Goal: Entertainment & Leisure: Consume media (video, audio)

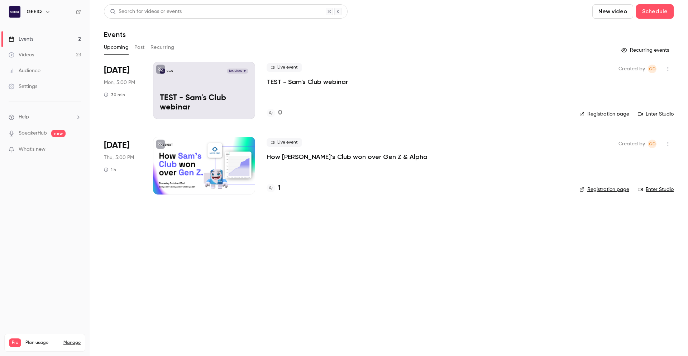
click at [137, 44] on button "Past" at bounding box center [139, 47] width 10 height 11
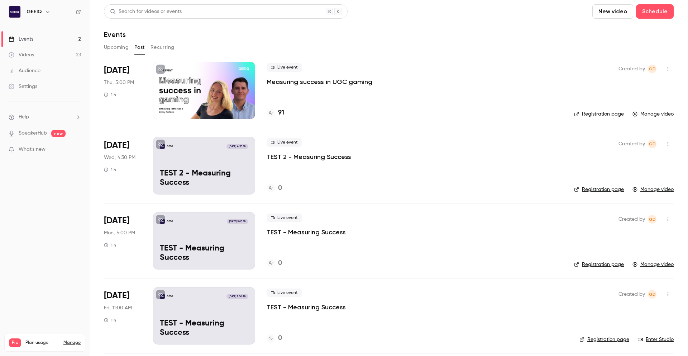
click at [227, 88] on div at bounding box center [204, 90] width 102 height 57
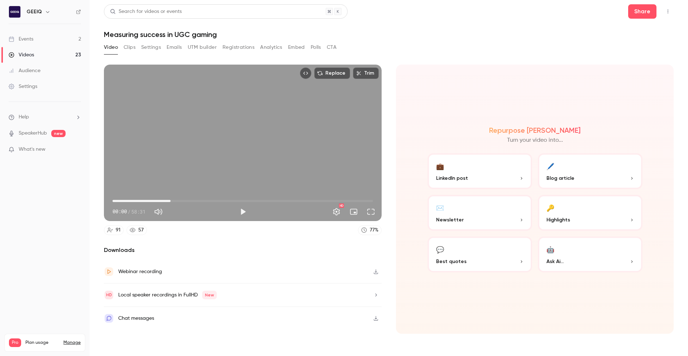
click at [171, 198] on span "13:02" at bounding box center [243, 200] width 261 height 11
drag, startPoint x: 183, startPoint y: 199, endPoint x: 200, endPoint y: 197, distance: 17.0
click at [194, 199] on span "18:21" at bounding box center [243, 200] width 261 height 11
click at [245, 212] on button "Play" at bounding box center [243, 211] width 14 height 14
click at [369, 210] on button "Full screen" at bounding box center [371, 211] width 14 height 14
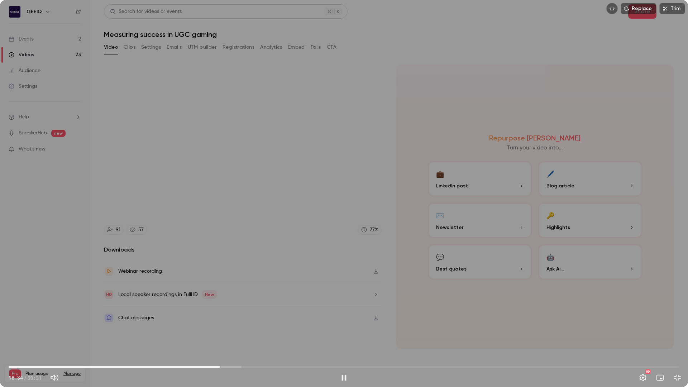
click at [220, 355] on span "18:26" at bounding box center [220, 367] width 2 height 2
click at [218, 355] on span "18:17" at bounding box center [218, 367] width 2 height 2
click at [215, 355] on span "18:04" at bounding box center [216, 367] width 2 height 2
click at [214, 355] on span "17:58" at bounding box center [215, 367] width 2 height 2
click at [210, 355] on span "17:56" at bounding box center [344, 366] width 671 height 11
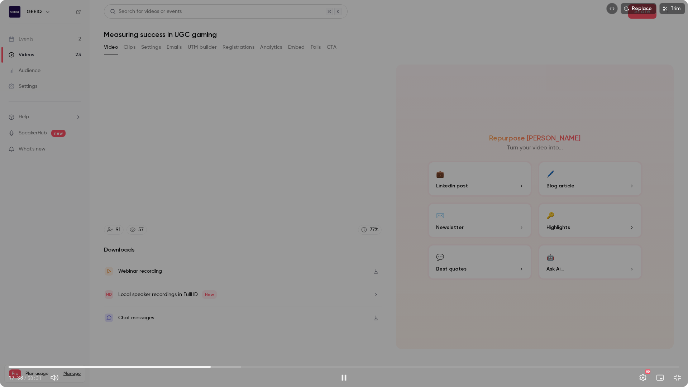
click at [210, 355] on span "17:38" at bounding box center [211, 367] width 2 height 2
click at [208, 355] on span "17:30" at bounding box center [209, 367] width 2 height 2
click at [219, 355] on span "18:14" at bounding box center [218, 367] width 2 height 2
click at [223, 355] on span "18:43" at bounding box center [223, 367] width 2 height 2
click at [224, 355] on span "18:55" at bounding box center [225, 367] width 2 height 2
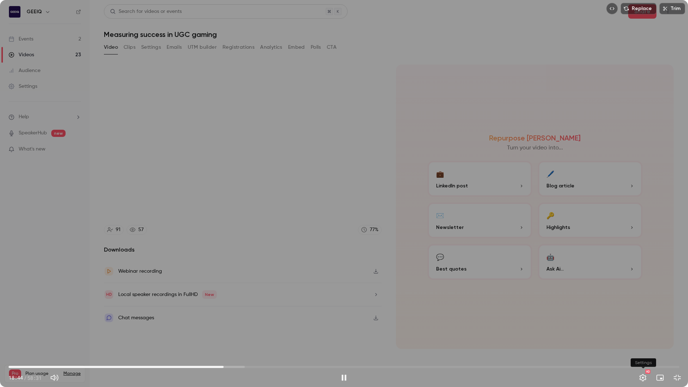
click at [645, 355] on button "Settings" at bounding box center [643, 378] width 14 height 14
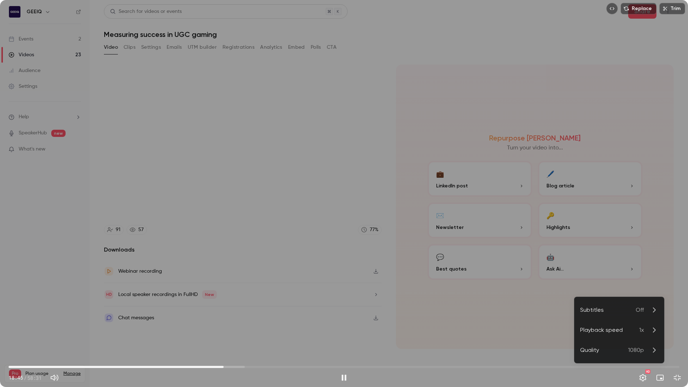
click at [646, 328] on p "1x" at bounding box center [649, 330] width 19 height 9
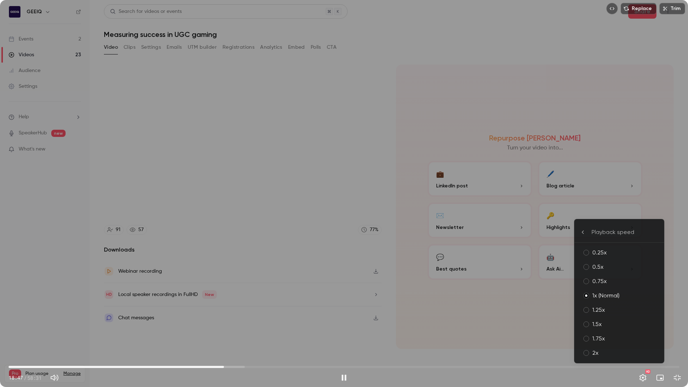
click at [604, 310] on div "1.25x" at bounding box center [626, 310] width 66 height 9
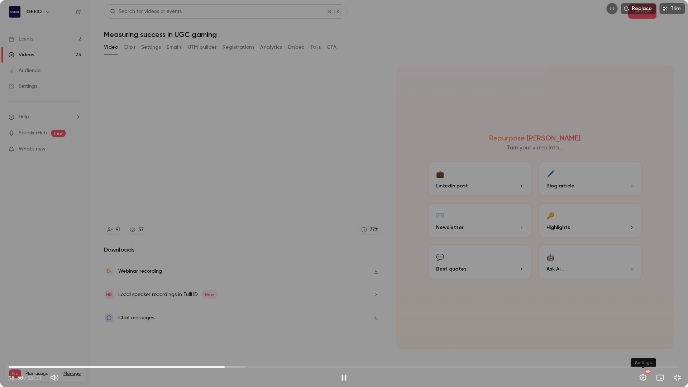
click at [642, 355] on button "Settings" at bounding box center [643, 378] width 14 height 14
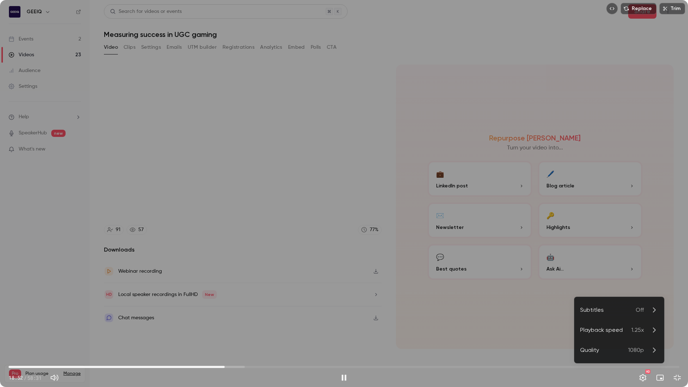
click at [638, 335] on li "Playback speed 1.25x" at bounding box center [620, 330] width 90 height 20
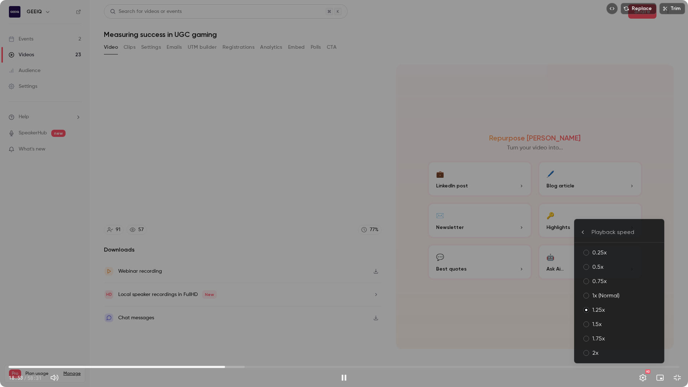
click at [610, 324] on div "1.5x" at bounding box center [626, 324] width 66 height 9
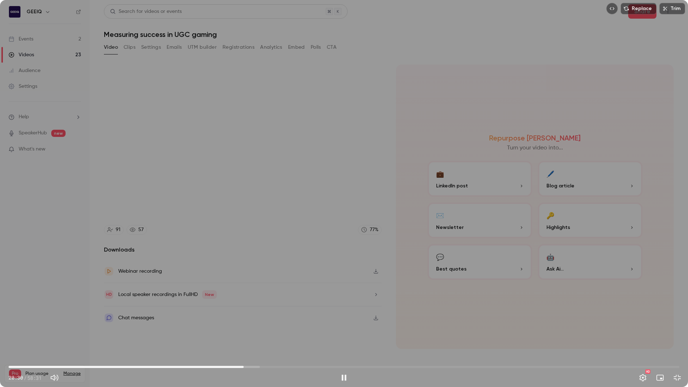
click at [244, 355] on span "20:30" at bounding box center [244, 367] width 2 height 2
click at [240, 355] on span "20:31" at bounding box center [344, 366] width 671 height 11
click at [245, 355] on span "20:28" at bounding box center [243, 367] width 2 height 2
click at [628, 355] on span "20:56" at bounding box center [344, 366] width 671 height 11
click at [167, 355] on span "54:01" at bounding box center [344, 366] width 671 height 11
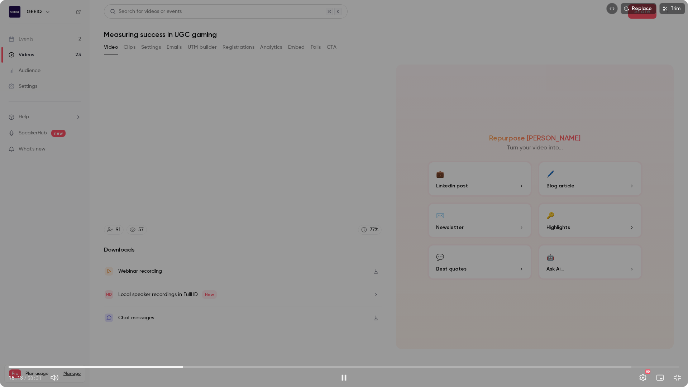
click at [183, 355] on span "15:13" at bounding box center [344, 366] width 671 height 11
click at [214, 355] on span "15:13" at bounding box center [344, 366] width 671 height 11
click at [226, 355] on span "17:53" at bounding box center [344, 366] width 671 height 11
click at [243, 355] on span "18:55" at bounding box center [344, 366] width 671 height 11
click at [235, 355] on span "19:43" at bounding box center [344, 366] width 671 height 11
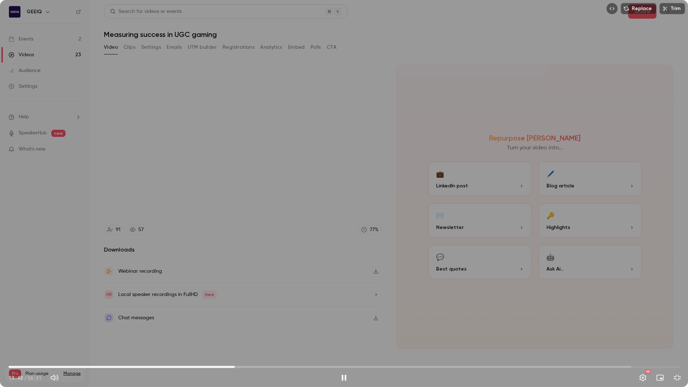
click at [239, 355] on span "19:43" at bounding box center [344, 366] width 671 height 11
click at [320, 312] on div "Replace Trim 20:33 20:33 / 58:31 HD" at bounding box center [344, 193] width 688 height 387
click at [367, 328] on div "Replace Trim 20:33 20:33 / 58:31 HD" at bounding box center [344, 193] width 688 height 387
click at [344, 355] on button "Pause" at bounding box center [344, 378] width 14 height 14
click at [344, 355] on button "Play" at bounding box center [344, 378] width 14 height 14
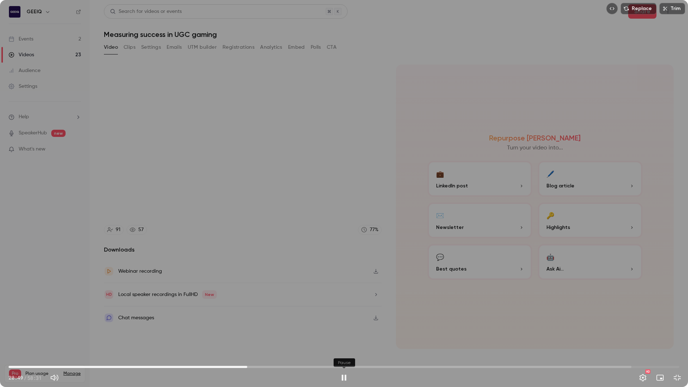
type input "******"
click at [252, 355] on span "20:54" at bounding box center [344, 366] width 671 height 11
click at [249, 355] on span "20:58" at bounding box center [249, 367] width 2 height 2
click at [251, 355] on span "21:00" at bounding box center [249, 367] width 2 height 2
click at [253, 355] on span "21:11" at bounding box center [252, 367] width 2 height 2
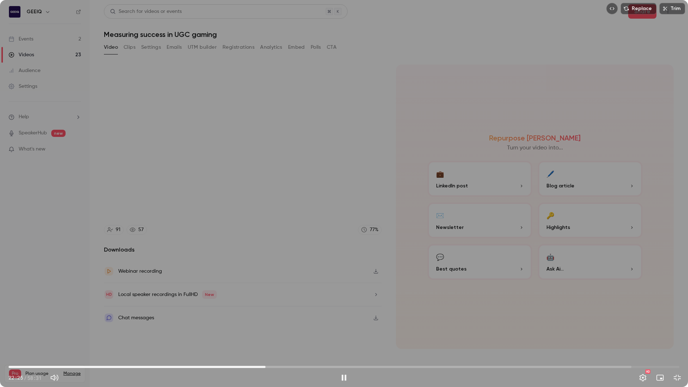
click at [270, 355] on span "22:25" at bounding box center [344, 366] width 671 height 11
click at [271, 355] on span "22:49" at bounding box center [270, 367] width 2 height 2
click at [281, 355] on span "23:43" at bounding box center [344, 366] width 671 height 11
click at [285, 355] on span "24:06" at bounding box center [344, 366] width 671 height 11
click at [290, 355] on span "24:06" at bounding box center [344, 366] width 671 height 11
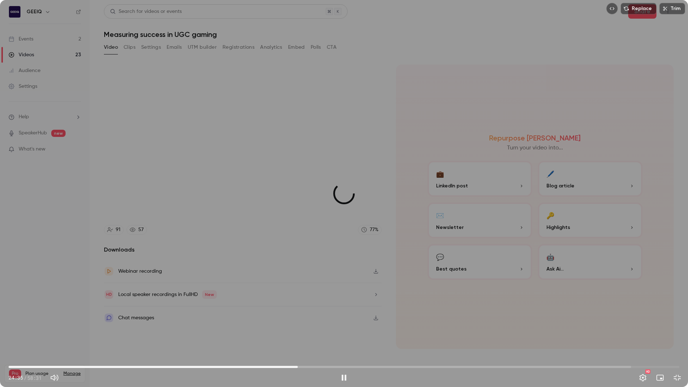
click at [298, 355] on span "25:14" at bounding box center [344, 366] width 671 height 11
click at [293, 355] on span "24:49" at bounding box center [344, 366] width 671 height 11
click at [677, 355] on button "Exit full screen" at bounding box center [677, 378] width 14 height 14
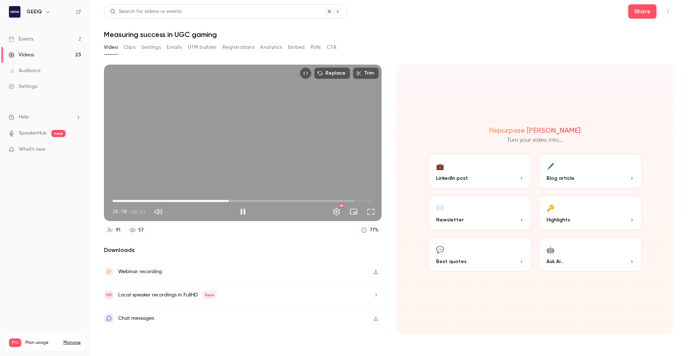
click at [369, 211] on button "Full screen" at bounding box center [371, 211] width 14 height 14
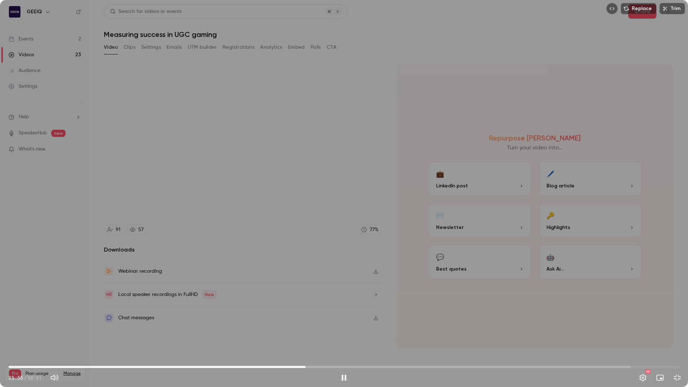
click at [306, 355] on span "25:55" at bounding box center [306, 367] width 2 height 2
click at [302, 355] on span "25:36" at bounding box center [302, 367] width 2 height 2
drag, startPoint x: 303, startPoint y: 367, endPoint x: 298, endPoint y: 367, distance: 5.0
click at [298, 355] on span "25:15" at bounding box center [298, 367] width 2 height 2
click at [302, 355] on span "25:40" at bounding box center [303, 367] width 2 height 2
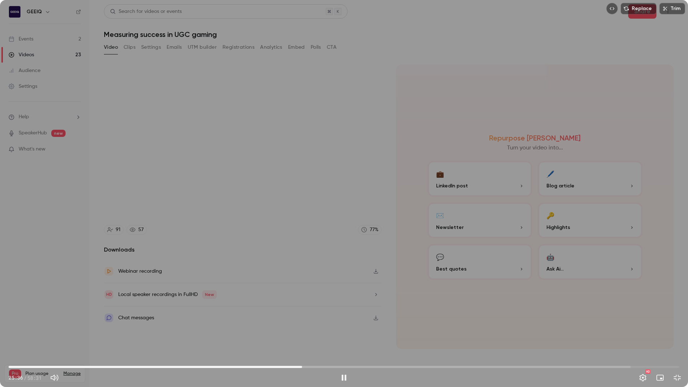
click at [301, 355] on span "25:36" at bounding box center [302, 367] width 2 height 2
click at [298, 355] on span "25:18" at bounding box center [299, 367] width 2 height 2
click at [298, 355] on span "25:12" at bounding box center [297, 367] width 2 height 2
click at [187, 329] on div "Replace Trim 25:19 25:19 / 58:31 HD" at bounding box center [344, 193] width 688 height 387
click at [133, 319] on div "Replace Trim 25:20 25:20 / 58:31 HD" at bounding box center [344, 193] width 688 height 387
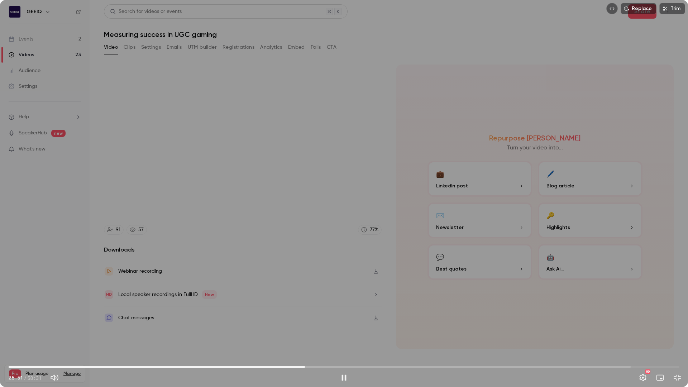
click at [305, 355] on span "25:51" at bounding box center [344, 366] width 671 height 11
click at [311, 355] on span "25:51" at bounding box center [344, 366] width 671 height 11
click at [315, 355] on span "26:23" at bounding box center [344, 366] width 671 height 11
click at [320, 355] on span "27:08" at bounding box center [344, 366] width 671 height 11
click at [324, 355] on span "27:08" at bounding box center [344, 366] width 671 height 11
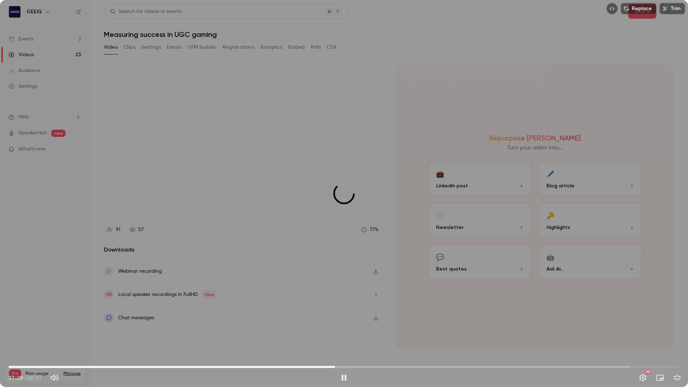
click at [335, 355] on span "28:29" at bounding box center [344, 366] width 671 height 11
click at [327, 355] on span "27:45" at bounding box center [344, 366] width 671 height 11
click at [328, 355] on span "27:46" at bounding box center [327, 367] width 2 height 2
click at [330, 355] on span "27:57" at bounding box center [329, 367] width 2 height 2
click at [336, 355] on span "28:13" at bounding box center [344, 366] width 671 height 11
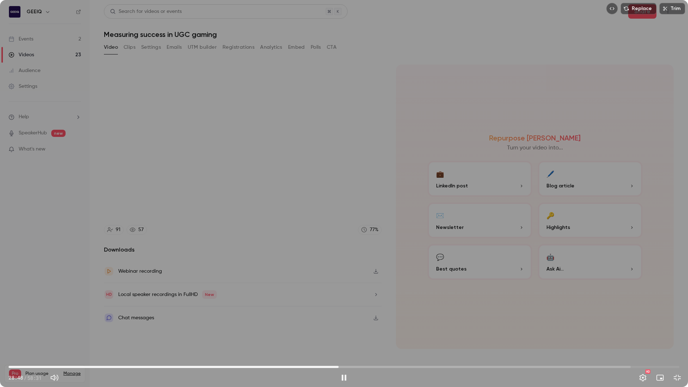
click at [338, 355] on span "28:48" at bounding box center [339, 367] width 2 height 2
click at [337, 355] on span "28:44" at bounding box center [338, 367] width 2 height 2
click at [344, 333] on div "Replace Trim 29:28 29:28 / 58:31 HD" at bounding box center [344, 193] width 688 height 387
click at [291, 318] on div "Replace Trim 29:29 29:29 / 58:31 HD" at bounding box center [344, 193] width 688 height 387
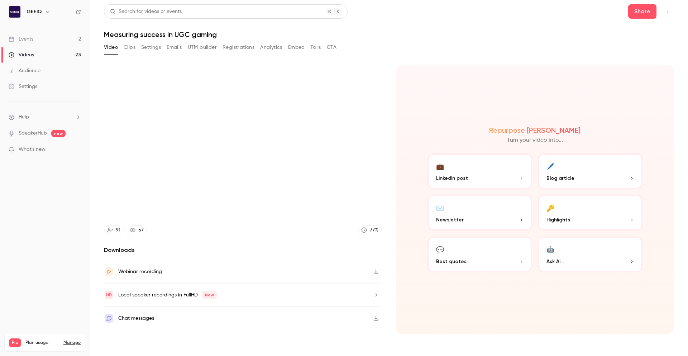
type input "******"
click at [131, 48] on button "Clips" at bounding box center [130, 47] width 12 height 11
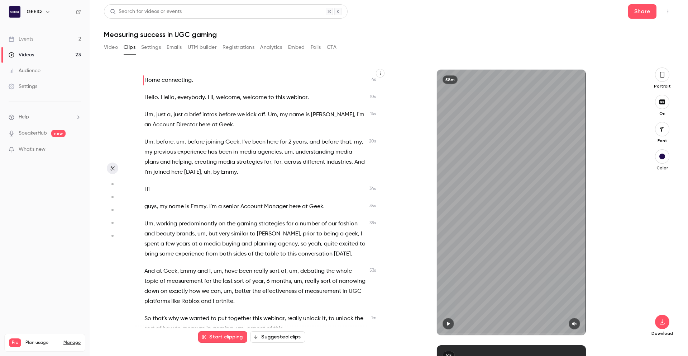
scroll to position [343, 0]
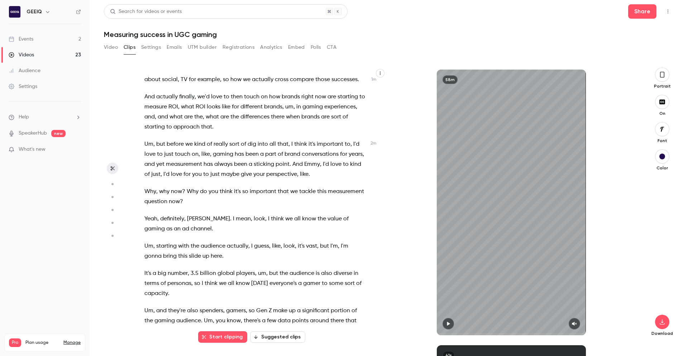
click at [290, 338] on button "Suggested clips" at bounding box center [277, 336] width 55 height 11
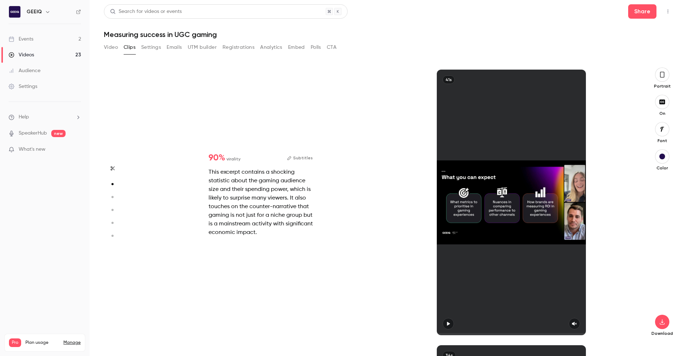
scroll to position [275, 0]
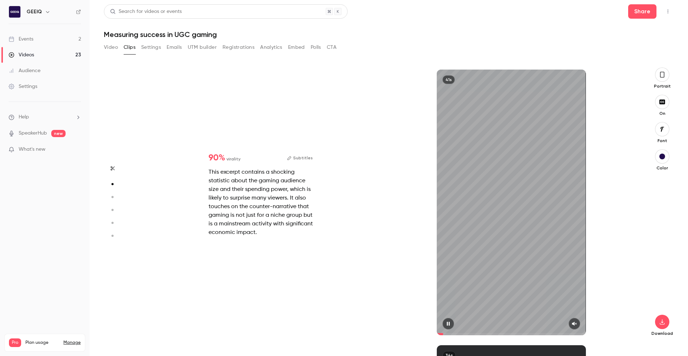
click at [573, 323] on icon "button" at bounding box center [574, 324] width 5 height 4
drag, startPoint x: 448, startPoint y: 333, endPoint x: 436, endPoint y: 333, distance: 11.5
click at [437, 333] on span at bounding box center [511, 333] width 149 height 11
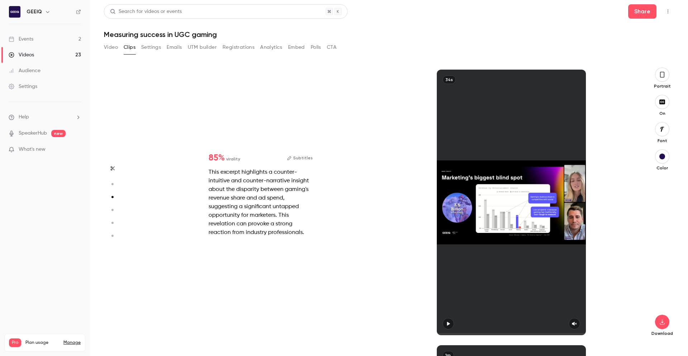
type input "*"
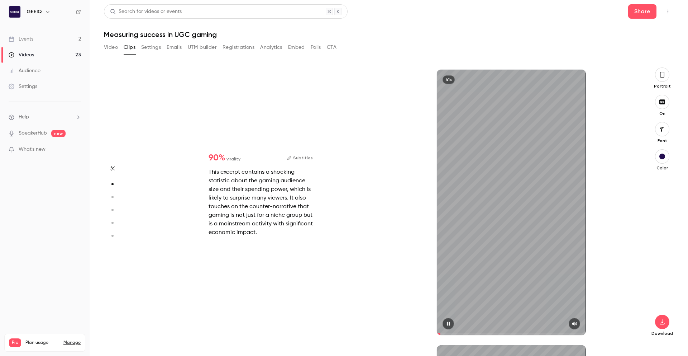
click at [488, 249] on div "41s" at bounding box center [511, 202] width 149 height 265
type input "***"
click at [118, 49] on div "Video Clips Settings Emails UTM builder Registrations Analytics Embed Polls CTA" at bounding box center [220, 47] width 233 height 11
click at [113, 49] on button "Video" at bounding box center [111, 47] width 14 height 11
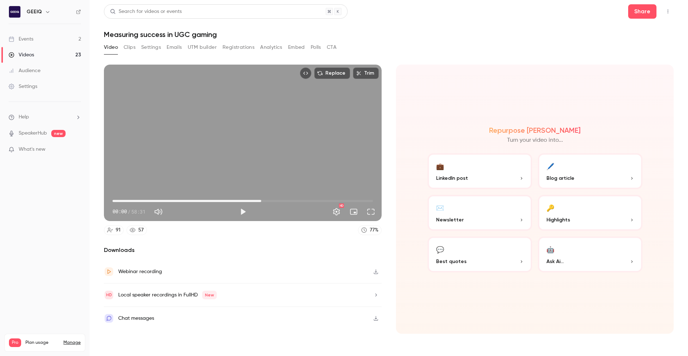
click at [261, 202] on span "33:24" at bounding box center [243, 200] width 261 height 11
click at [236, 210] on button "Play" at bounding box center [243, 211] width 14 height 14
click at [251, 201] on span "33:25" at bounding box center [243, 200] width 261 height 11
click at [256, 201] on span "30:59" at bounding box center [243, 200] width 261 height 11
click at [261, 201] on span "33:19" at bounding box center [243, 200] width 261 height 11
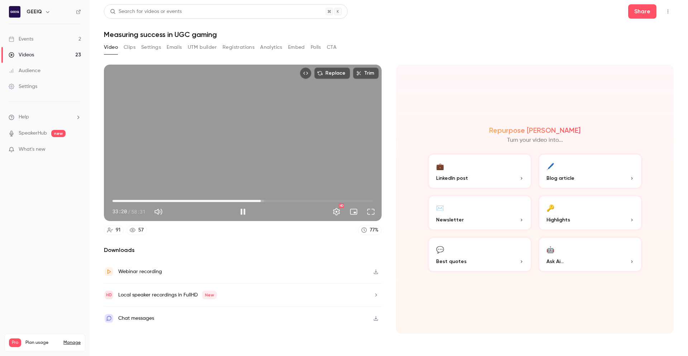
click at [267, 199] on span "33:20" at bounding box center [243, 200] width 261 height 11
click at [298, 156] on div "Replace Trim 35:07 35:07 / 58:31 HD" at bounding box center [243, 143] width 278 height 156
click at [295, 166] on div "Replace Trim 35:07 35:07 / 58:31 HD" at bounding box center [243, 143] width 278 height 156
click at [315, 142] on div "Replace Trim 35:20 35:20 / 58:31 HD" at bounding box center [243, 143] width 278 height 156
click at [312, 139] on div "Replace Trim 35:20 35:20 / 58:31 HD" at bounding box center [243, 143] width 278 height 156
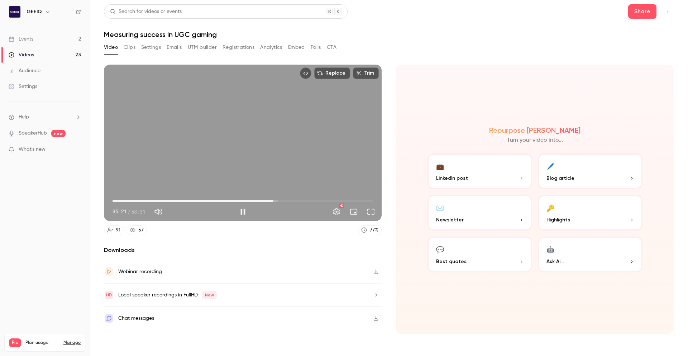
click at [274, 201] on span "36:09" at bounding box center [243, 200] width 261 height 11
click at [272, 201] on span "36:09" at bounding box center [273, 201] width 2 height 2
click at [271, 201] on span "35:50" at bounding box center [272, 201] width 2 height 2
click at [270, 200] on span "35:40" at bounding box center [271, 201] width 2 height 2
click at [271, 200] on span "35:21" at bounding box center [270, 201] width 2 height 2
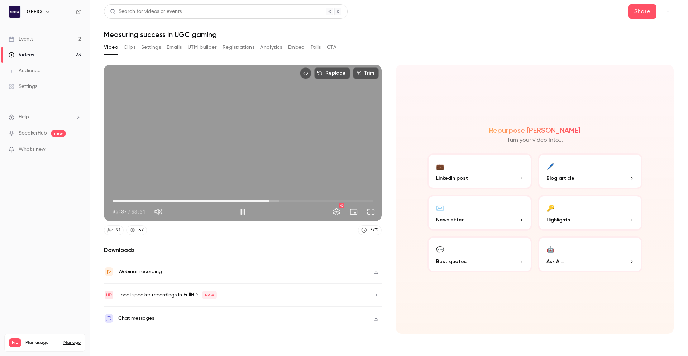
click at [269, 201] on span "35:11" at bounding box center [269, 201] width 2 height 2
click at [270, 201] on span "35:11" at bounding box center [269, 201] width 2 height 2
click at [271, 201] on span "35:30" at bounding box center [271, 201] width 2 height 2
click at [272, 201] on span "35:49" at bounding box center [272, 201] width 2 height 2
click at [270, 201] on span "35:20" at bounding box center [270, 201] width 2 height 2
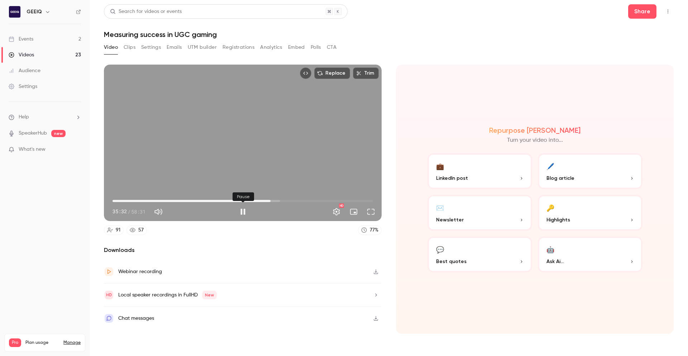
click at [243, 211] on button "Pause" at bounding box center [243, 211] width 14 height 14
click at [243, 211] on button "Play" at bounding box center [243, 211] width 14 height 14
click at [241, 211] on button "Pause" at bounding box center [243, 211] width 14 height 14
click at [241, 211] on button "Play" at bounding box center [243, 211] width 14 height 14
click at [243, 210] on button "Pause" at bounding box center [243, 211] width 14 height 14
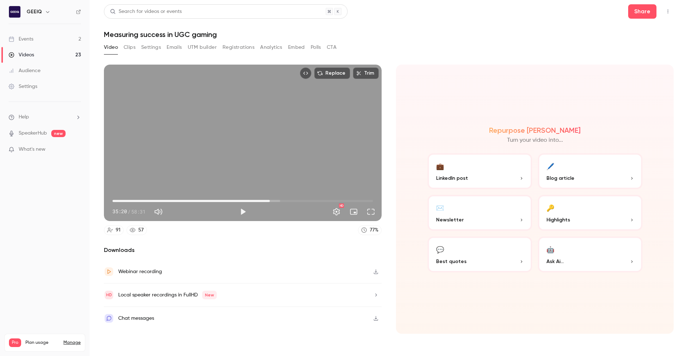
click at [270, 201] on span "35:20" at bounding box center [270, 201] width 2 height 2
click at [241, 212] on button "Play" at bounding box center [243, 211] width 14 height 14
click at [272, 200] on span "35:54" at bounding box center [272, 201] width 2 height 2
click at [271, 200] on span "35:55" at bounding box center [272, 201] width 2 height 2
click at [270, 200] on span "35:35" at bounding box center [271, 201] width 2 height 2
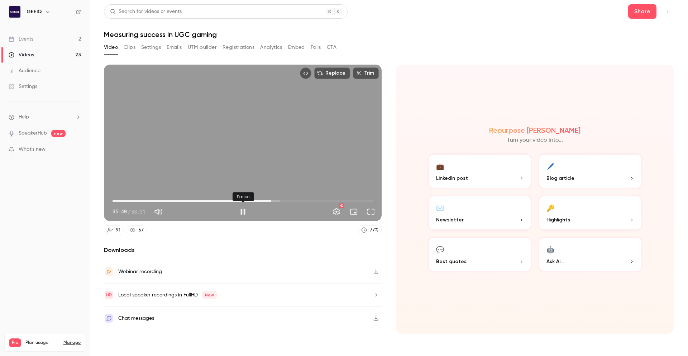
click at [243, 211] on button "Pause" at bounding box center [243, 211] width 14 height 14
click at [241, 213] on button "Play" at bounding box center [243, 211] width 14 height 14
click at [248, 210] on button "Play" at bounding box center [243, 211] width 14 height 14
click at [272, 200] on span "35:41" at bounding box center [271, 201] width 2 height 2
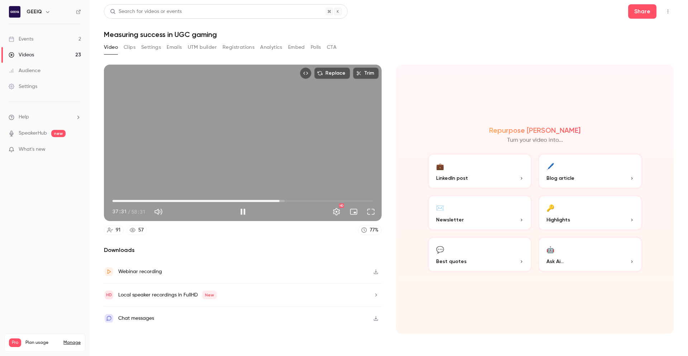
click at [280, 200] on span "37:31" at bounding box center [280, 201] width 2 height 2
click at [279, 200] on span "37:31" at bounding box center [280, 201] width 2 height 2
drag, startPoint x: 335, startPoint y: 163, endPoint x: 326, endPoint y: 164, distance: 8.3
click at [334, 163] on div "Replace Trim 37:41 37:41 / 58:31 HD" at bounding box center [243, 143] width 278 height 156
click at [298, 188] on div "Replace Trim 37:42 37:42 / 58:31 HD" at bounding box center [243, 143] width 278 height 156
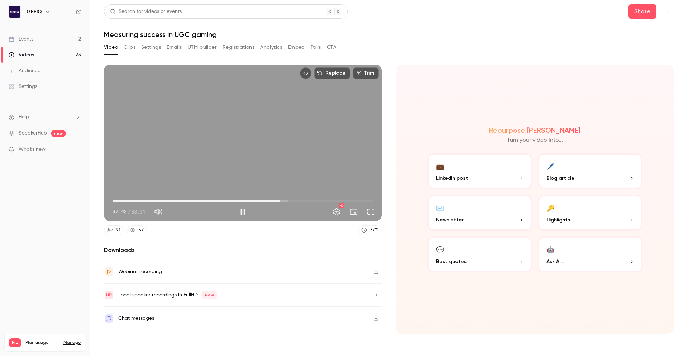
click at [280, 201] on span "37:43" at bounding box center [280, 201] width 2 height 2
click at [280, 201] on span "37:36" at bounding box center [280, 201] width 2 height 2
click at [278, 200] on span "37:07" at bounding box center [278, 201] width 2 height 2
click at [242, 211] on button "Pause" at bounding box center [243, 211] width 14 height 14
click at [243, 213] on button "Play" at bounding box center [243, 211] width 14 height 14
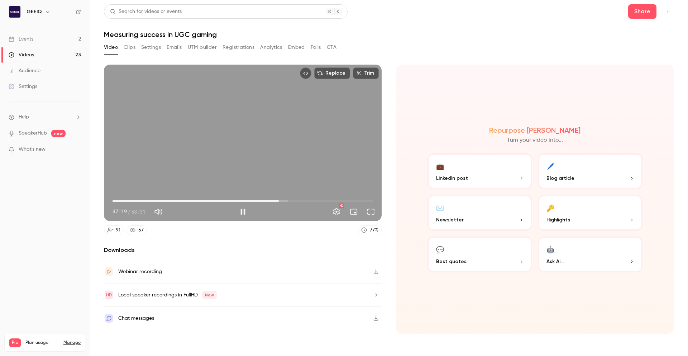
click at [278, 200] on span "37:19" at bounding box center [279, 201] width 2 height 2
click at [244, 213] on button "Pause" at bounding box center [243, 211] width 14 height 14
click at [244, 213] on button "Play" at bounding box center [243, 211] width 14 height 14
click at [244, 212] on button "Pause" at bounding box center [243, 211] width 14 height 14
click at [245, 210] on button "Play" at bounding box center [243, 211] width 14 height 14
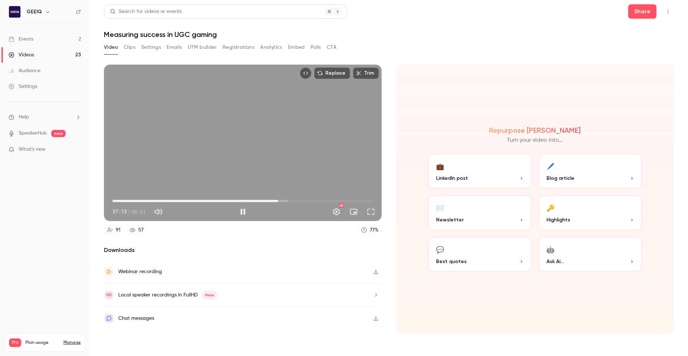
click at [279, 200] on span "37:13" at bounding box center [278, 201] width 2 height 2
click at [280, 200] on span "37:56" at bounding box center [281, 201] width 2 height 2
click at [279, 200] on span "37:31" at bounding box center [280, 201] width 2 height 2
click at [277, 200] on span "36:57" at bounding box center [277, 201] width 2 height 2
click at [274, 200] on span "36:13" at bounding box center [274, 201] width 2 height 2
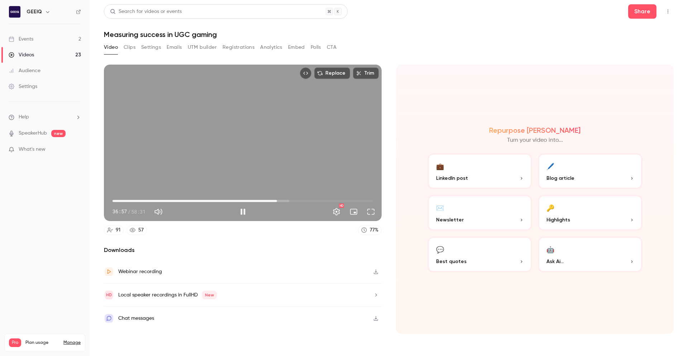
click at [277, 201] on span "36:57" at bounding box center [277, 201] width 2 height 2
click at [281, 201] on span "36:57" at bounding box center [243, 200] width 261 height 11
click at [282, 201] on span "37:51" at bounding box center [281, 201] width 2 height 2
click at [288, 201] on span "38:33" at bounding box center [243, 200] width 261 height 11
click at [292, 200] on span "39:28" at bounding box center [243, 200] width 261 height 11
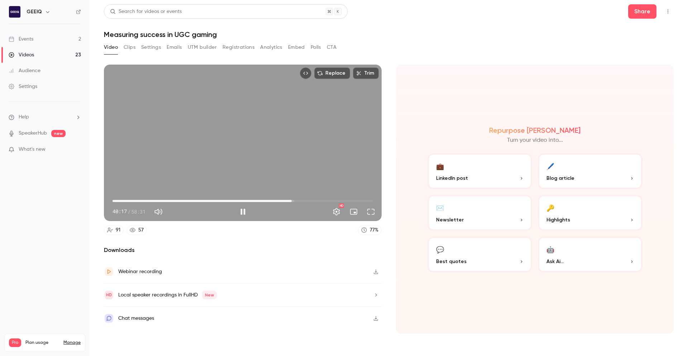
click at [293, 200] on span "40:17" at bounding box center [292, 201] width 2 height 2
click at [300, 200] on span "40:54" at bounding box center [243, 200] width 261 height 11
click at [303, 200] on span "42:01" at bounding box center [243, 200] width 261 height 11
click at [369, 212] on button "Full screen" at bounding box center [371, 211] width 14 height 14
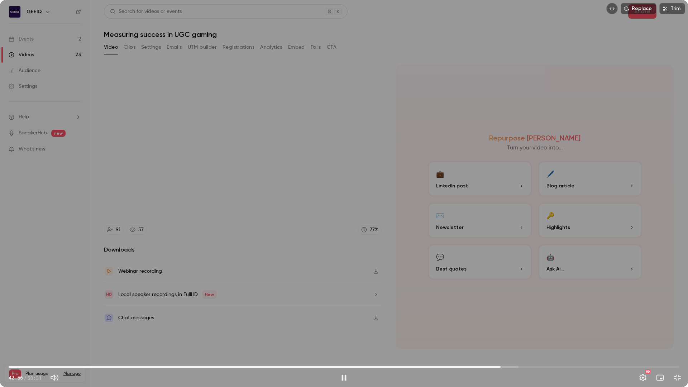
click at [500, 355] on span "42:56" at bounding box center [501, 367] width 2 height 2
click at [496, 355] on span "42:29" at bounding box center [496, 367] width 2 height 2
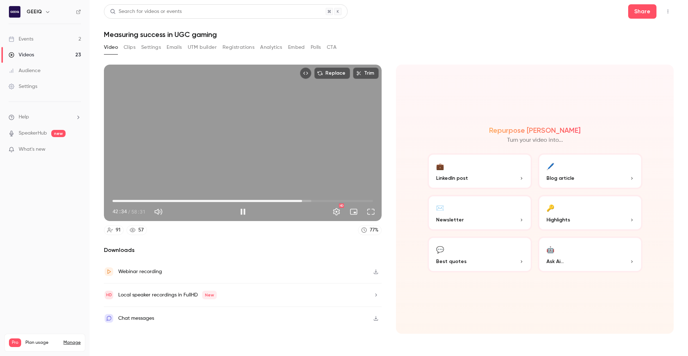
click at [373, 217] on button "Full screen" at bounding box center [371, 211] width 14 height 14
click at [306, 201] on span "43:28" at bounding box center [306, 201] width 2 height 2
click at [307, 201] on span "43:28" at bounding box center [306, 201] width 2 height 2
click at [311, 200] on span "44:36" at bounding box center [311, 201] width 2 height 2
click at [315, 200] on span "45:24" at bounding box center [315, 201] width 2 height 2
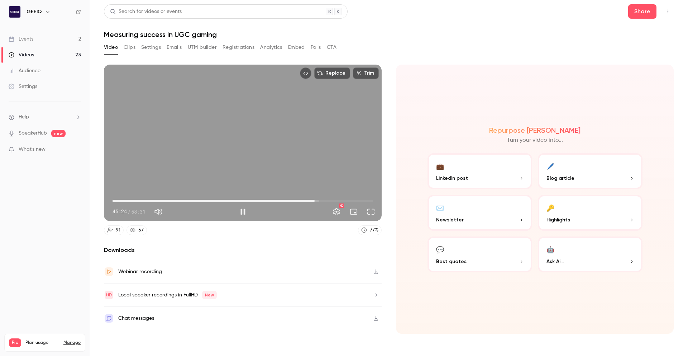
click at [316, 200] on span "45:24" at bounding box center [315, 201] width 2 height 2
click at [315, 200] on span "45:50" at bounding box center [316, 201] width 2 height 2
click at [314, 200] on span "45:29" at bounding box center [315, 201] width 2 height 2
click at [314, 200] on span "45:14" at bounding box center [314, 201] width 2 height 2
click at [316, 200] on span "45:43" at bounding box center [316, 201] width 2 height 2
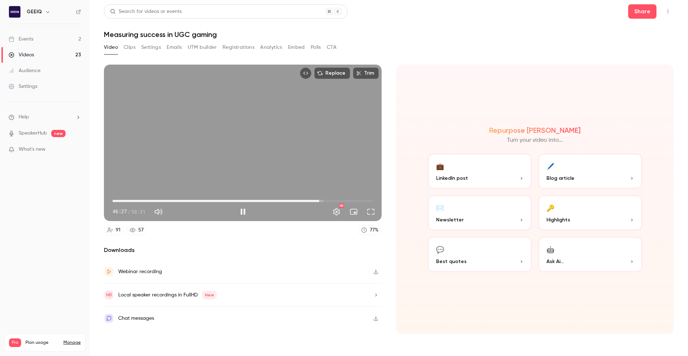
click at [319, 200] on span "46:27" at bounding box center [319, 201] width 2 height 2
click at [321, 200] on span "46:27" at bounding box center [319, 201] width 2 height 2
click at [323, 200] on span "47:03" at bounding box center [322, 201] width 2 height 2
click at [329, 200] on span "47:40" at bounding box center [243, 200] width 261 height 11
click at [340, 200] on span "48:37" at bounding box center [243, 200] width 261 height 11
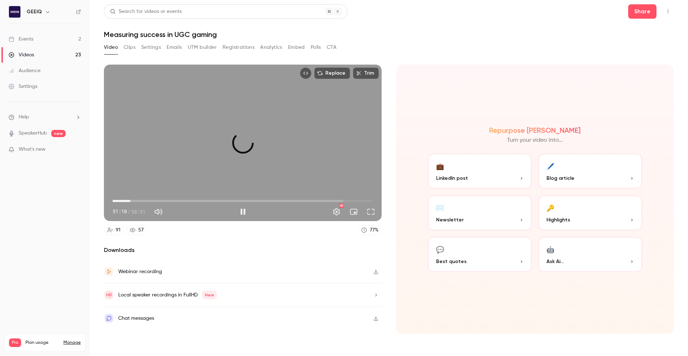
click at [131, 199] on span "04:01" at bounding box center [243, 200] width 261 height 11
click at [128, 201] on span "03:32" at bounding box center [128, 201] width 2 height 2
click at [124, 200] on span "03:32" at bounding box center [243, 200] width 261 height 11
click at [123, 201] on span "02:20" at bounding box center [123, 201] width 2 height 2
click at [121, 200] on span "01:51" at bounding box center [121, 201] width 2 height 2
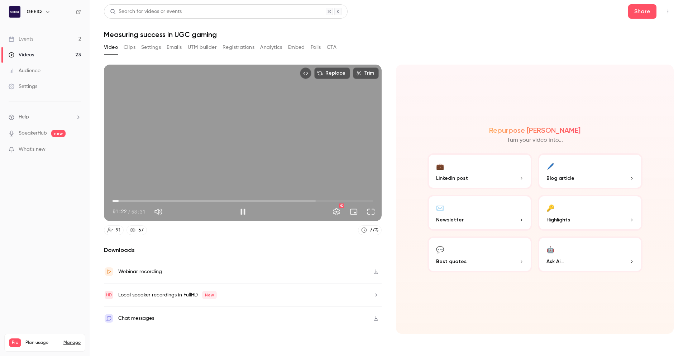
click at [119, 200] on span "01:22" at bounding box center [119, 201] width 2 height 2
click at [118, 200] on span "01:22" at bounding box center [119, 201] width 2 height 2
click at [245, 207] on button "Pause" at bounding box center [243, 211] width 14 height 14
click at [243, 211] on button "Play" at bounding box center [243, 211] width 14 height 14
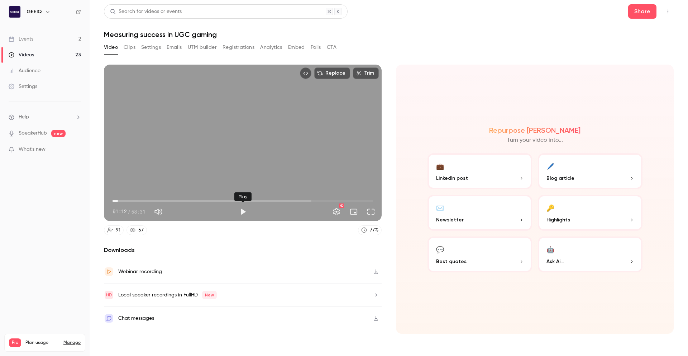
click at [243, 210] on button "Play" at bounding box center [243, 211] width 14 height 14
click at [120, 201] on span "01:46" at bounding box center [120, 201] width 2 height 2
click at [124, 201] on span "01:46" at bounding box center [243, 200] width 261 height 11
click at [124, 200] on span "02:43" at bounding box center [125, 201] width 2 height 2
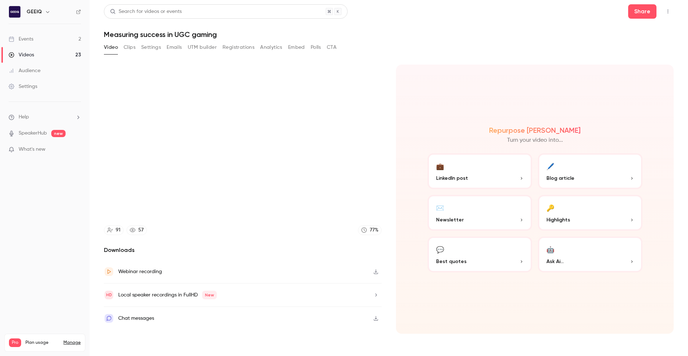
type input "*****"
